Goal: Navigation & Orientation: Find specific page/section

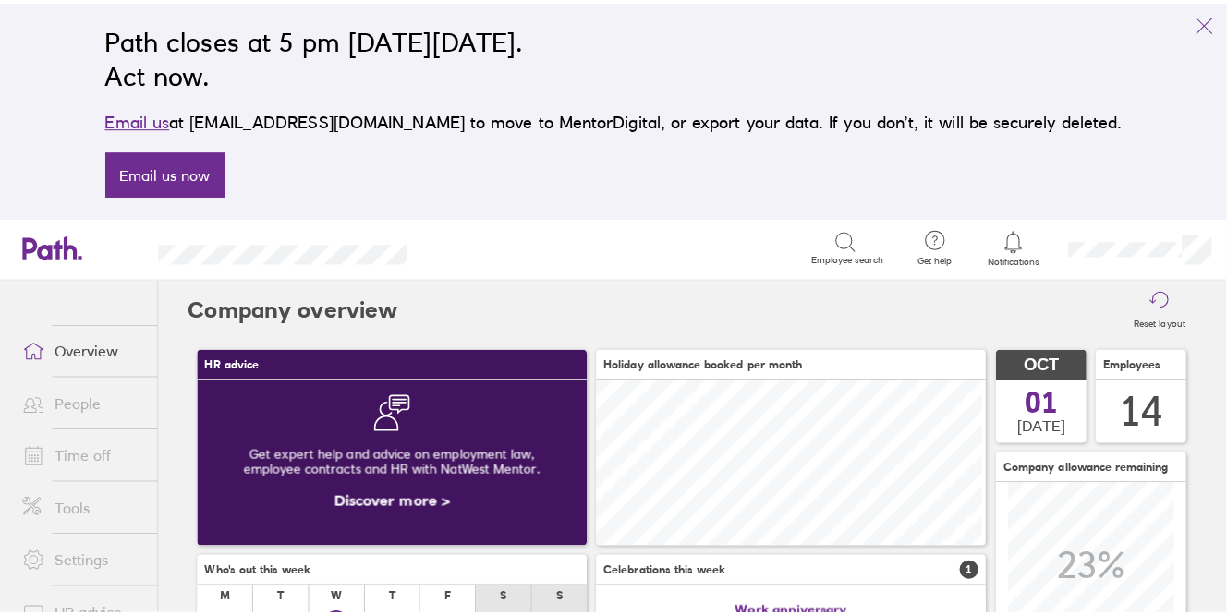
scroll to position [164, 385]
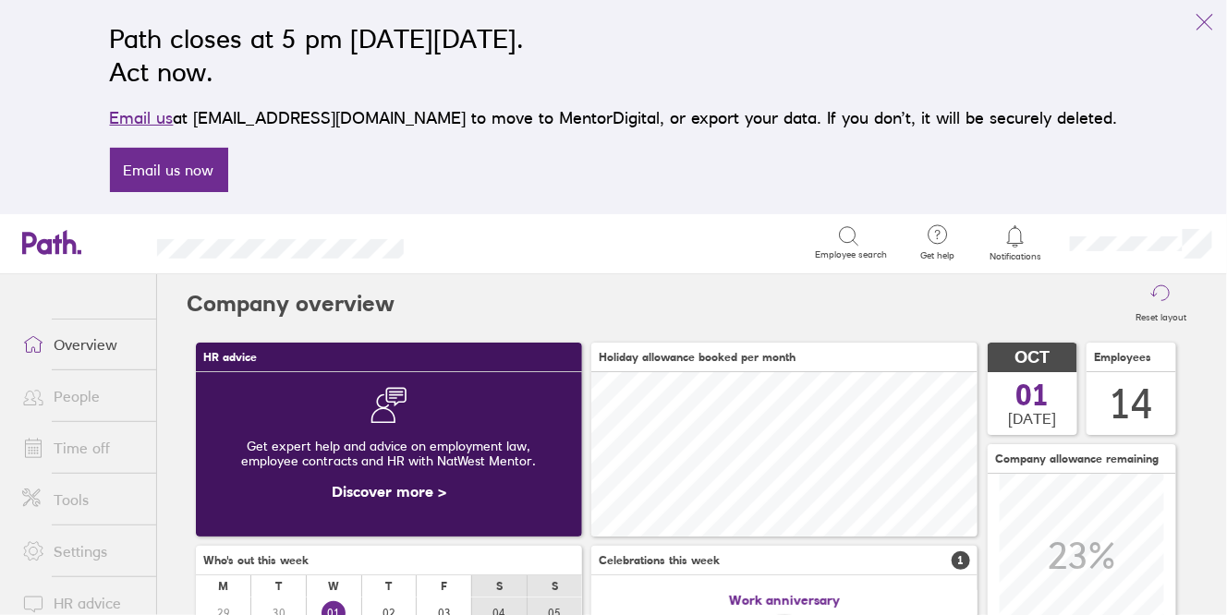
click at [91, 400] on link "People" at bounding box center [81, 396] width 149 height 37
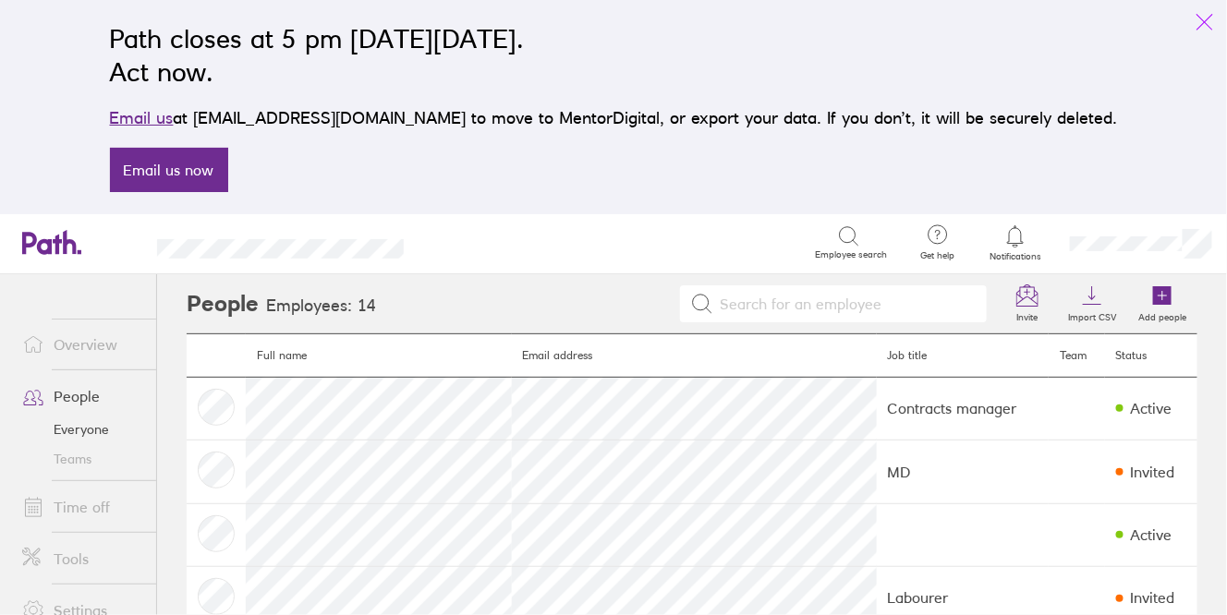
click at [1201, 24] on icon "link" at bounding box center [1205, 22] width 22 height 22
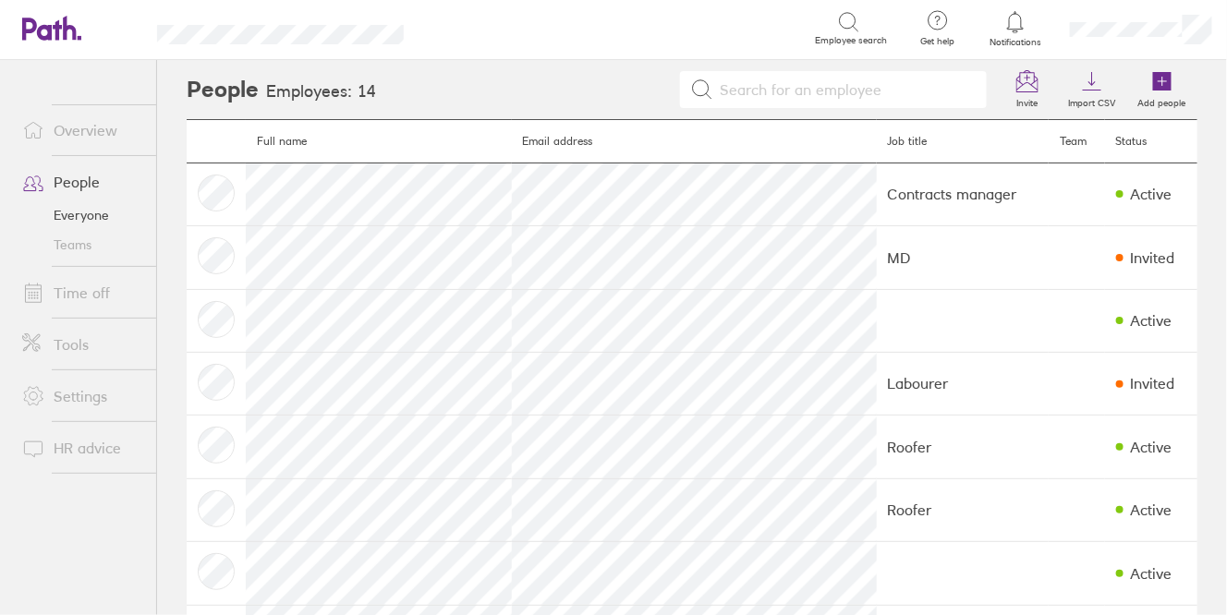
click at [104, 214] on link "Everyone" at bounding box center [81, 216] width 149 height 30
click at [83, 129] on link "Overview" at bounding box center [81, 130] width 149 height 37
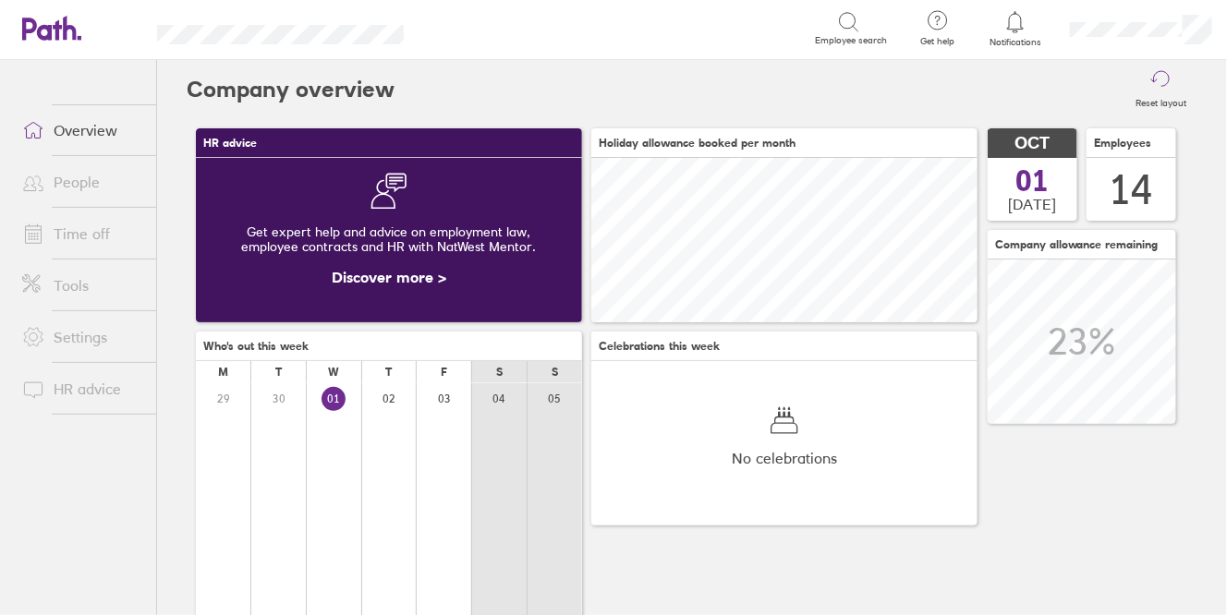
scroll to position [923984, 923984]
click at [81, 178] on link "People" at bounding box center [81, 182] width 149 height 37
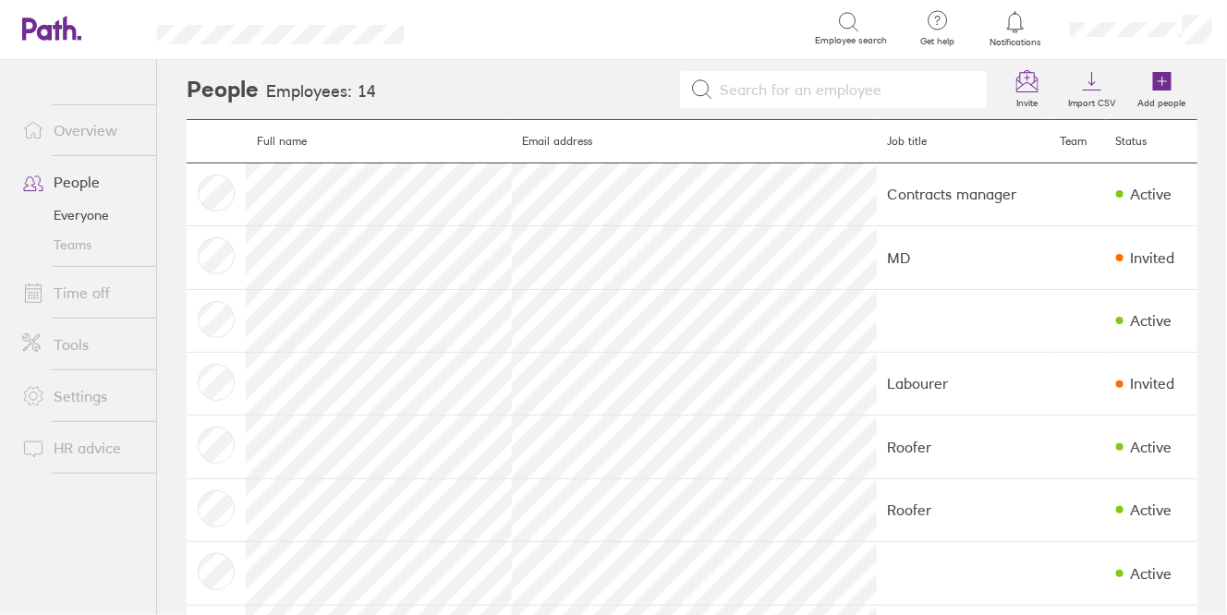
click at [85, 287] on link "Time off" at bounding box center [81, 292] width 149 height 37
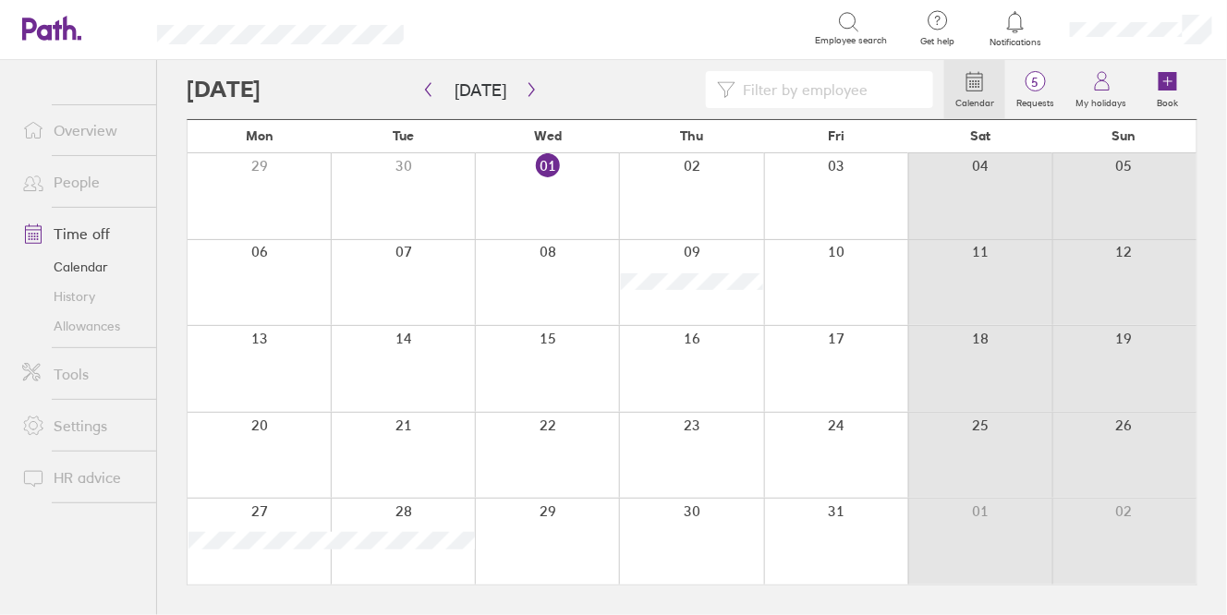
click at [103, 326] on link "Allowances" at bounding box center [81, 326] width 149 height 30
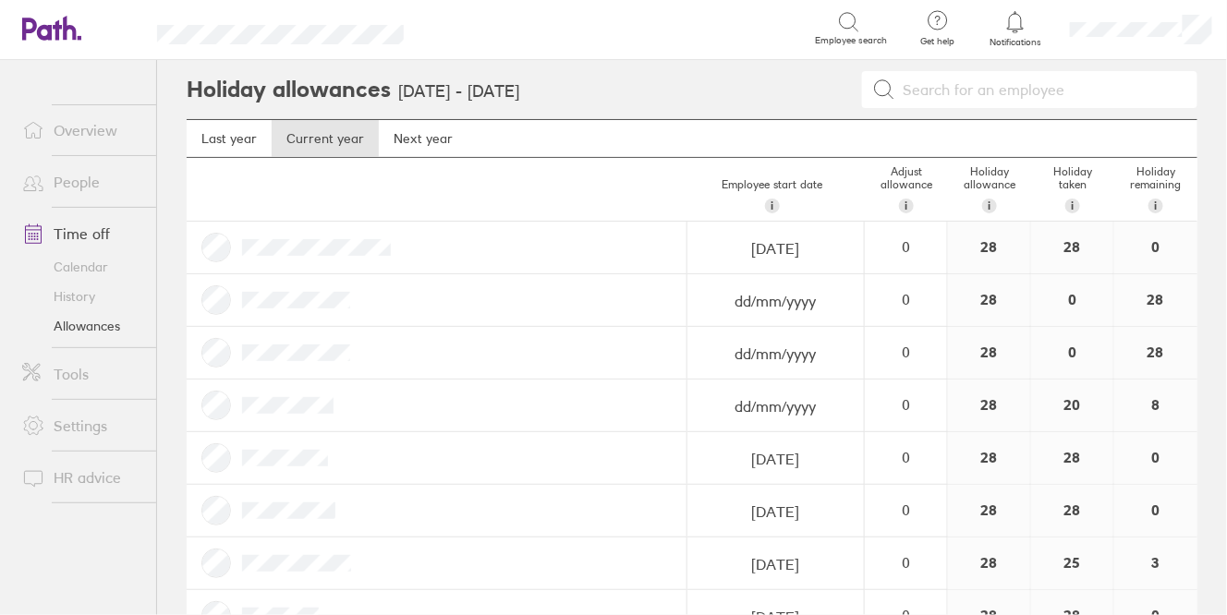
click at [90, 271] on link "Calendar" at bounding box center [81, 267] width 149 height 30
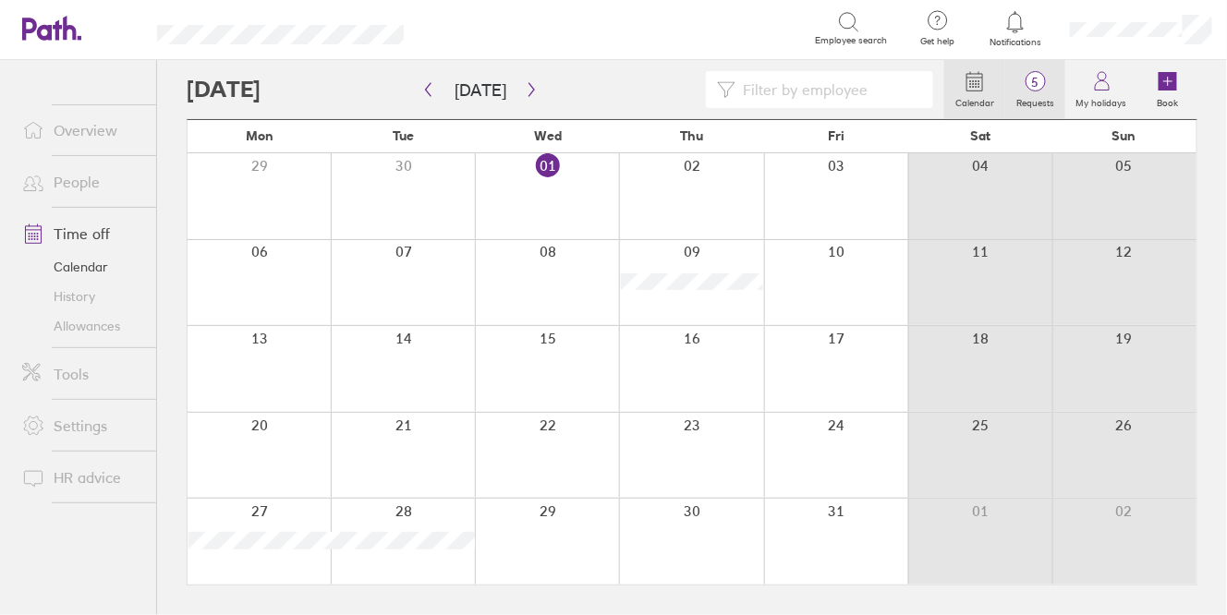
click at [1044, 79] on span "5" at bounding box center [1035, 82] width 60 height 15
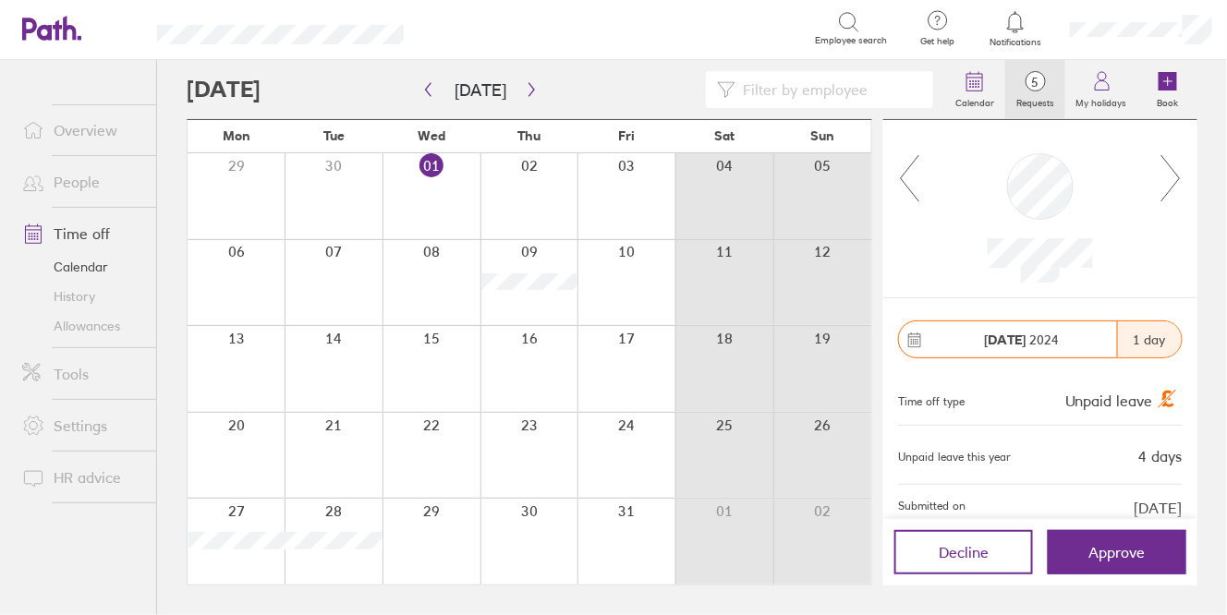
click at [1180, 178] on icon at bounding box center [1171, 178] width 23 height 50
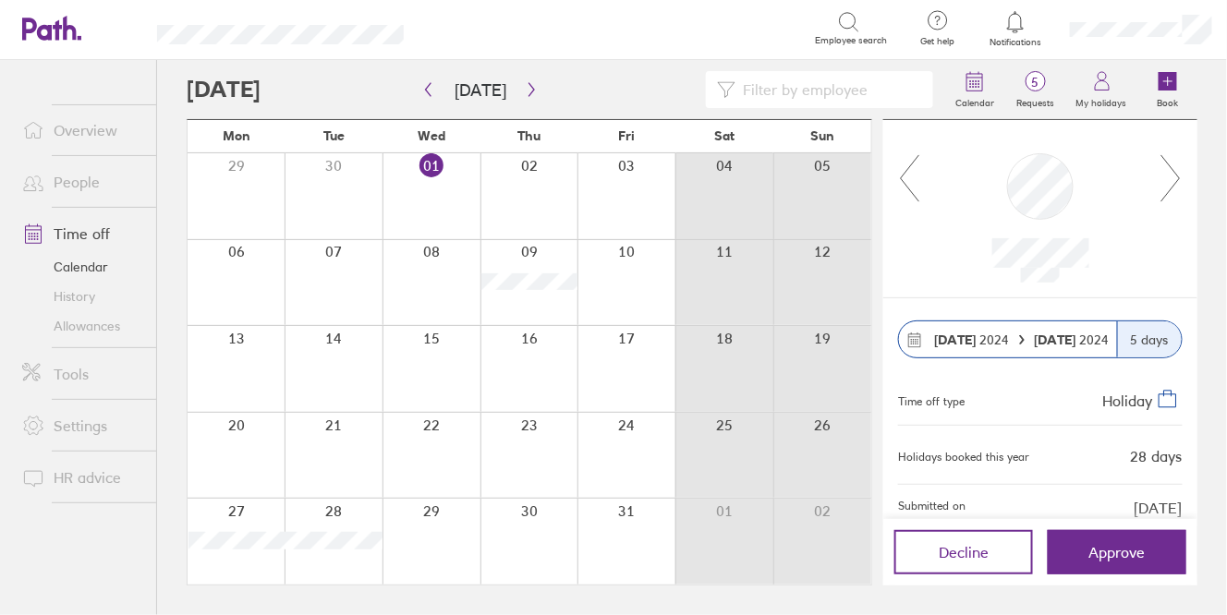
click at [1180, 178] on icon at bounding box center [1171, 178] width 23 height 50
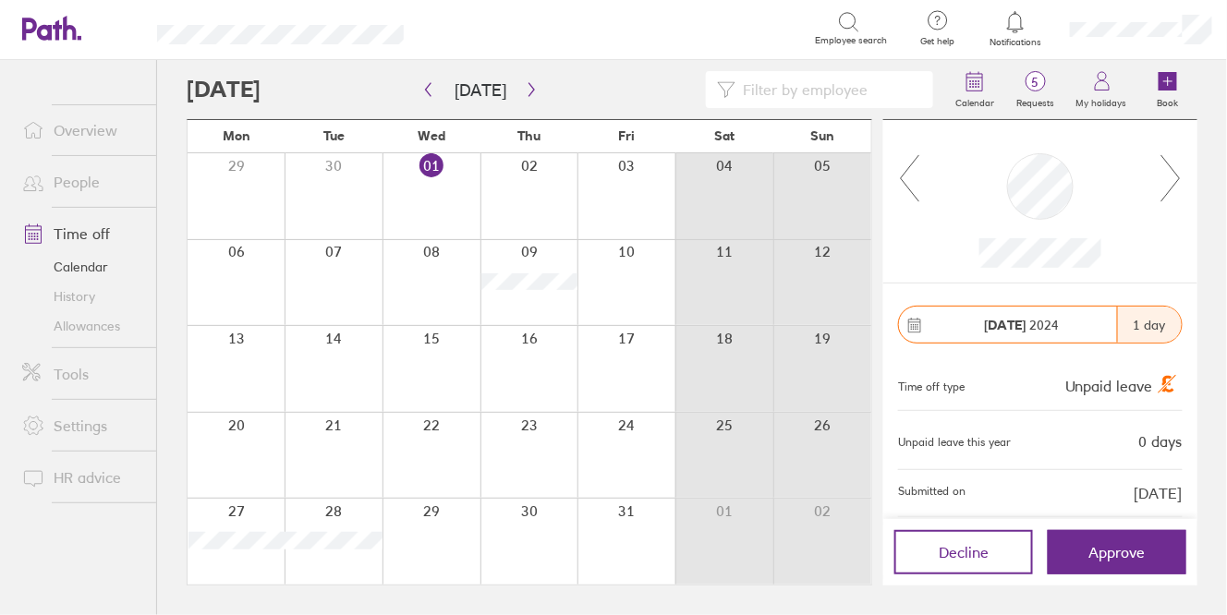
click at [1180, 178] on icon at bounding box center [1171, 178] width 23 height 50
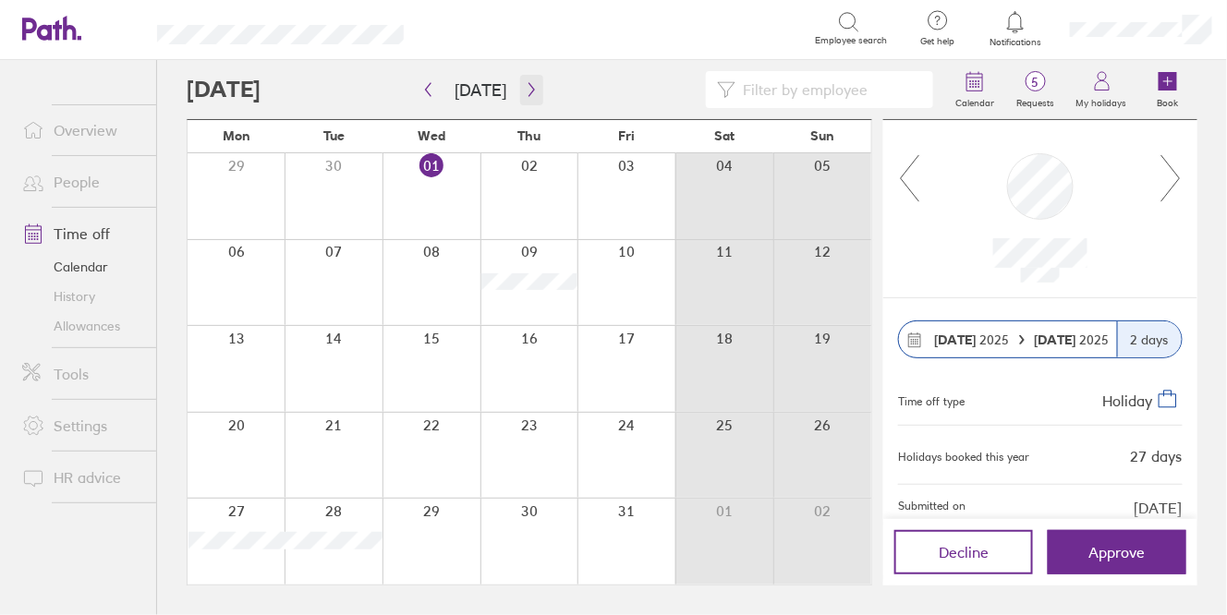
click at [531, 92] on icon "button" at bounding box center [532, 89] width 14 height 15
click at [1175, 183] on icon at bounding box center [1171, 178] width 23 height 50
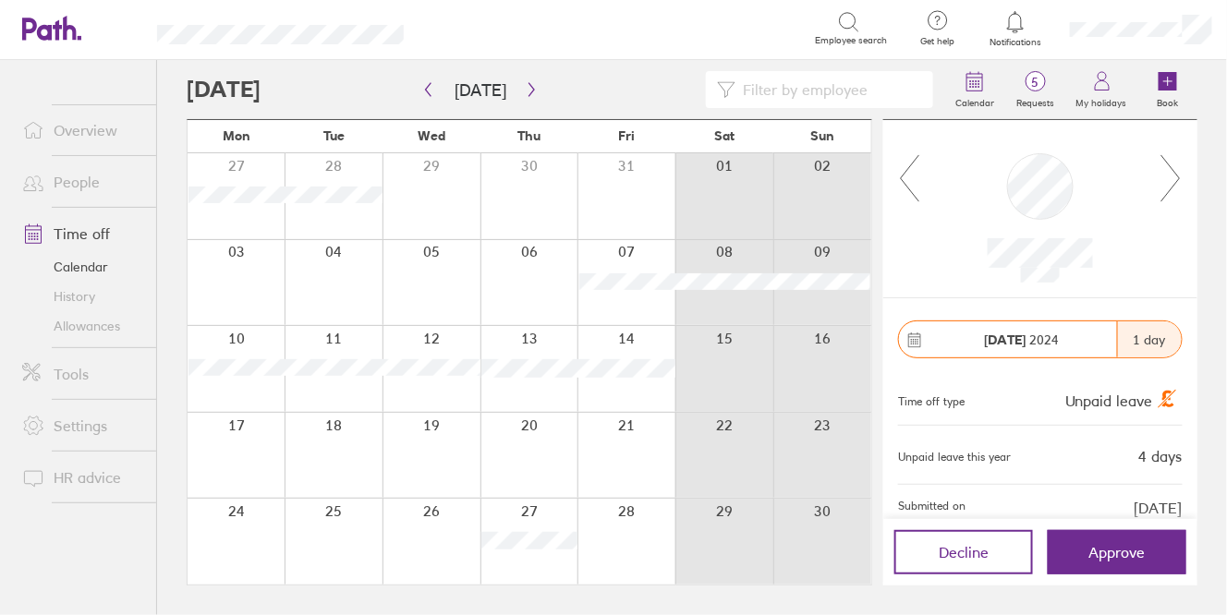
click at [1175, 183] on icon at bounding box center [1171, 178] width 23 height 50
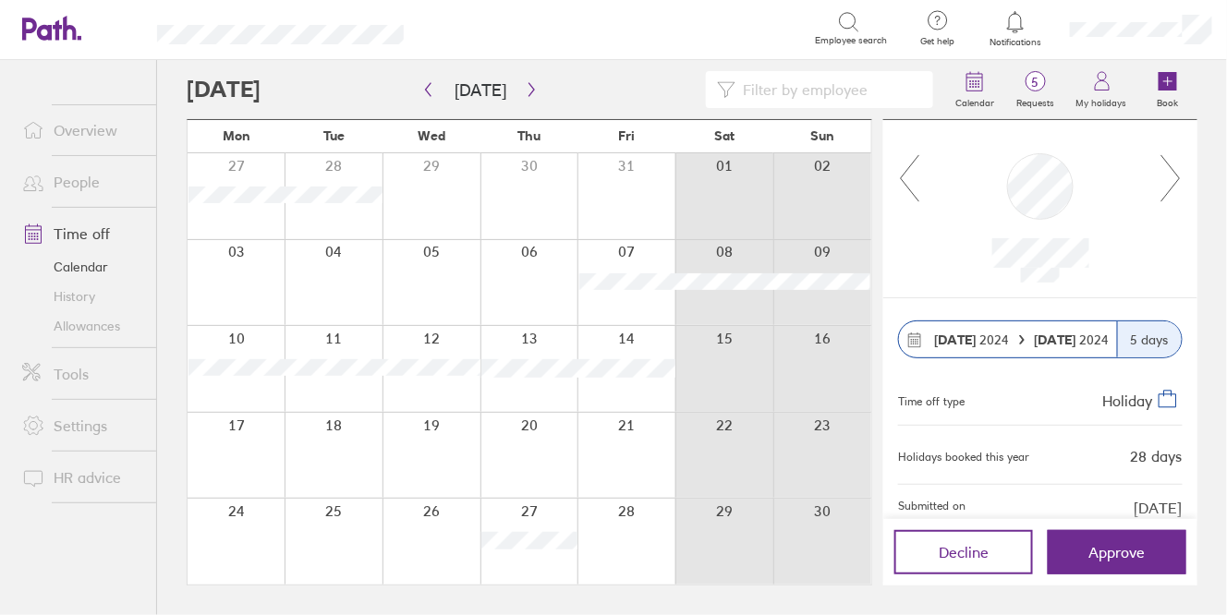
click at [1175, 183] on icon at bounding box center [1171, 178] width 23 height 50
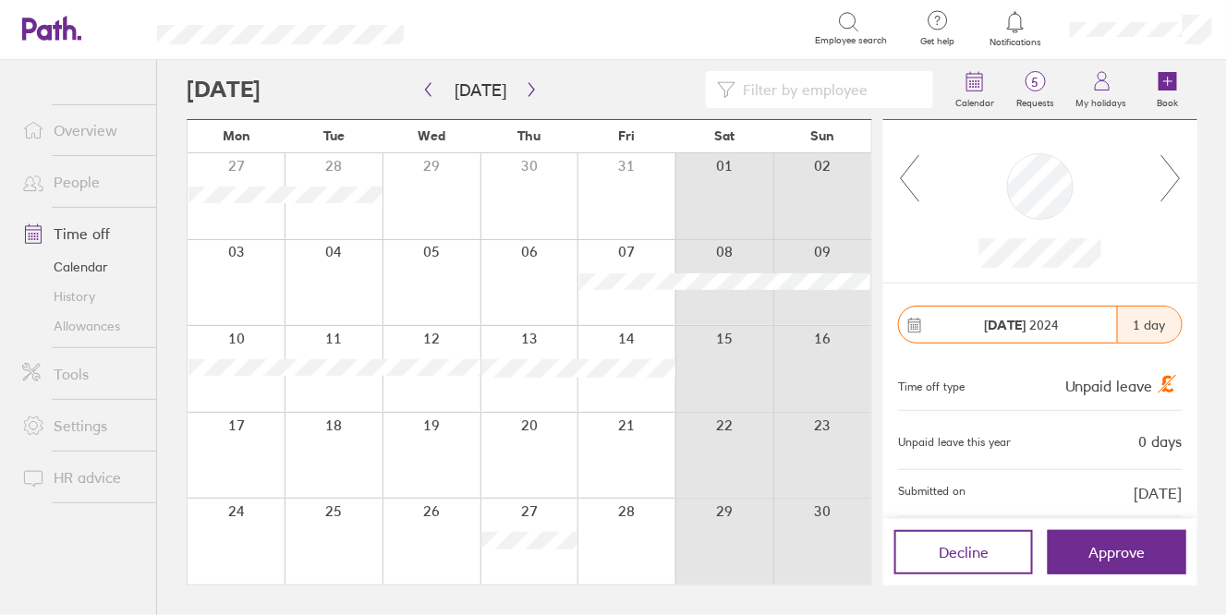
click at [1175, 183] on icon at bounding box center [1171, 178] width 23 height 50
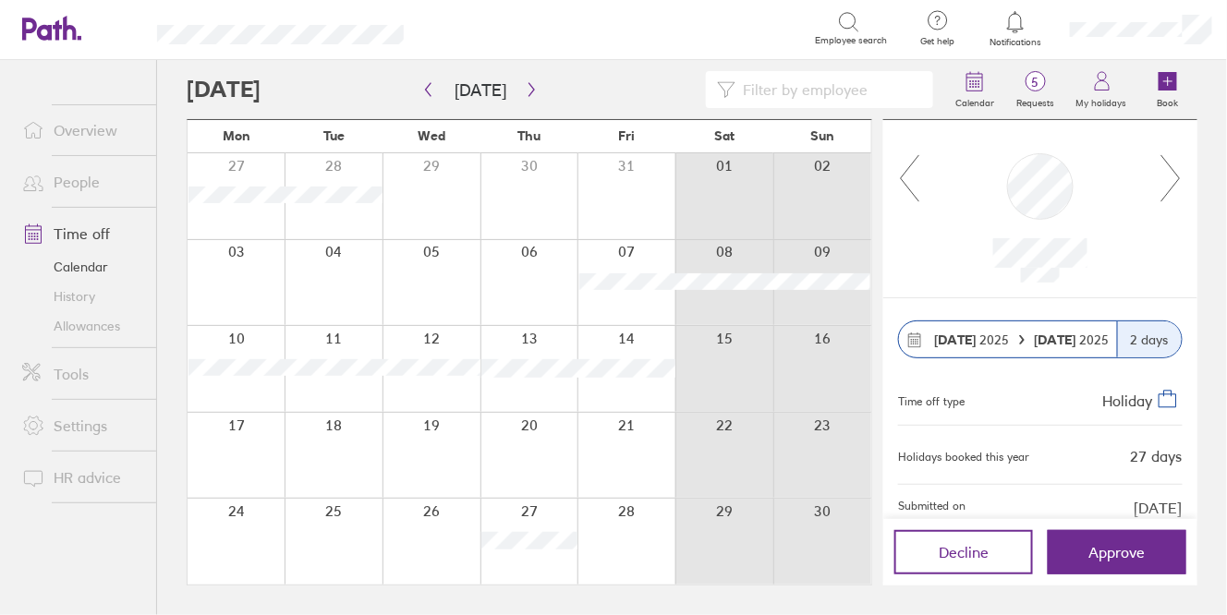
click at [1175, 183] on icon at bounding box center [1171, 178] width 23 height 50
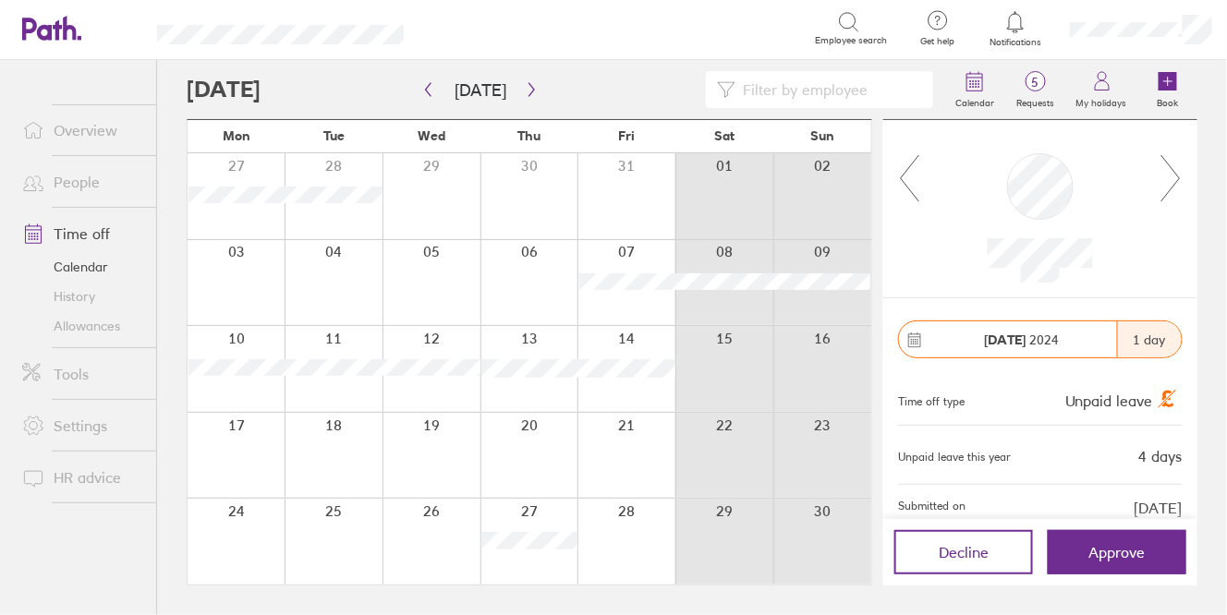
click at [1175, 183] on icon at bounding box center [1171, 178] width 23 height 50
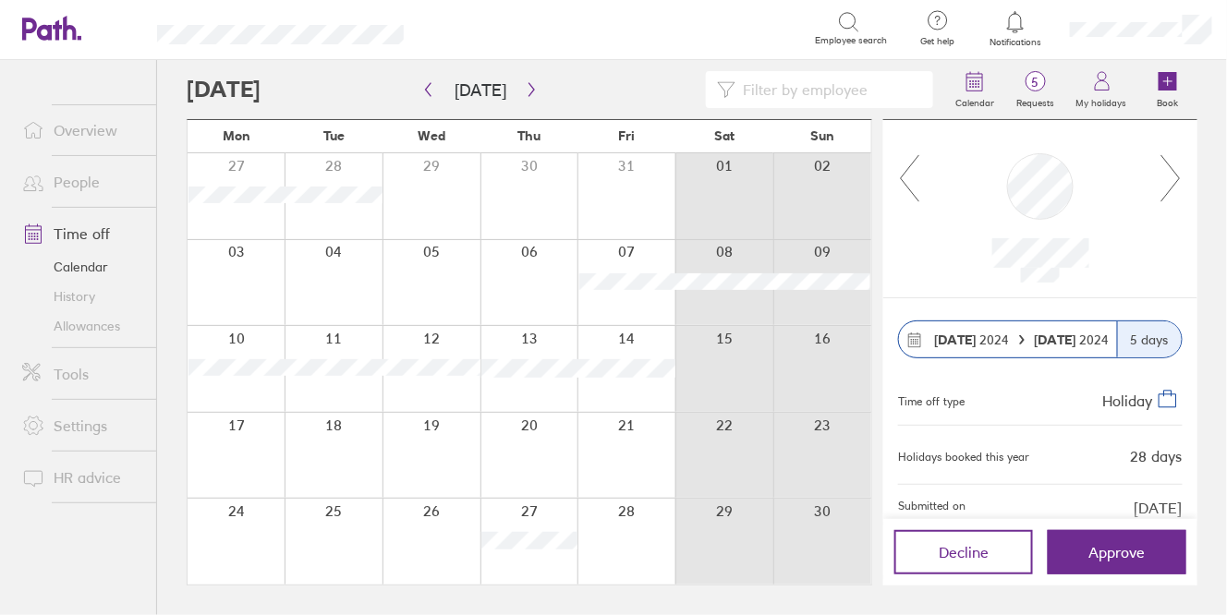
click at [1175, 183] on icon at bounding box center [1171, 178] width 23 height 50
